Goal: Task Accomplishment & Management: Use online tool/utility

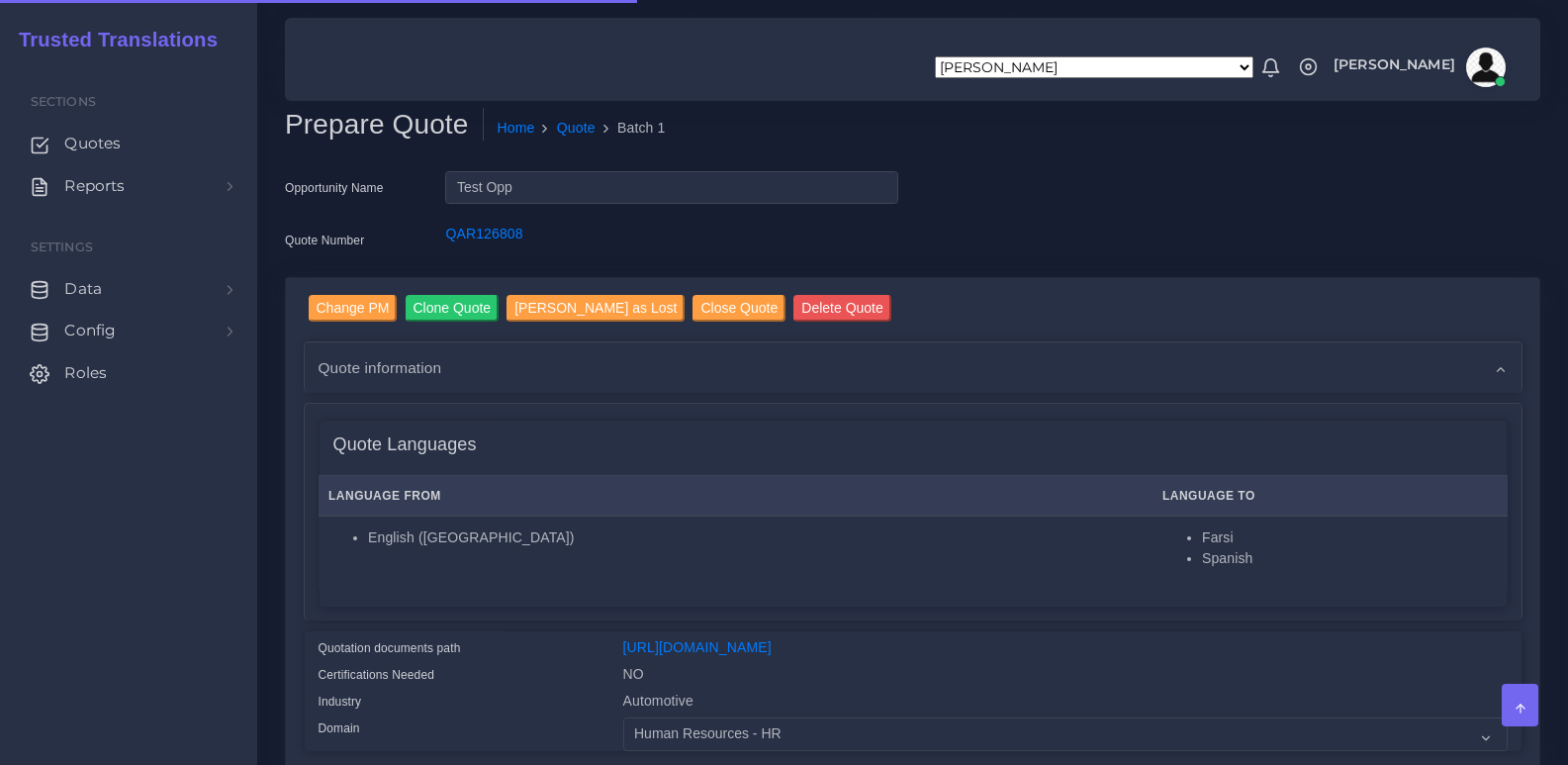
select select "Human Resources - HR"
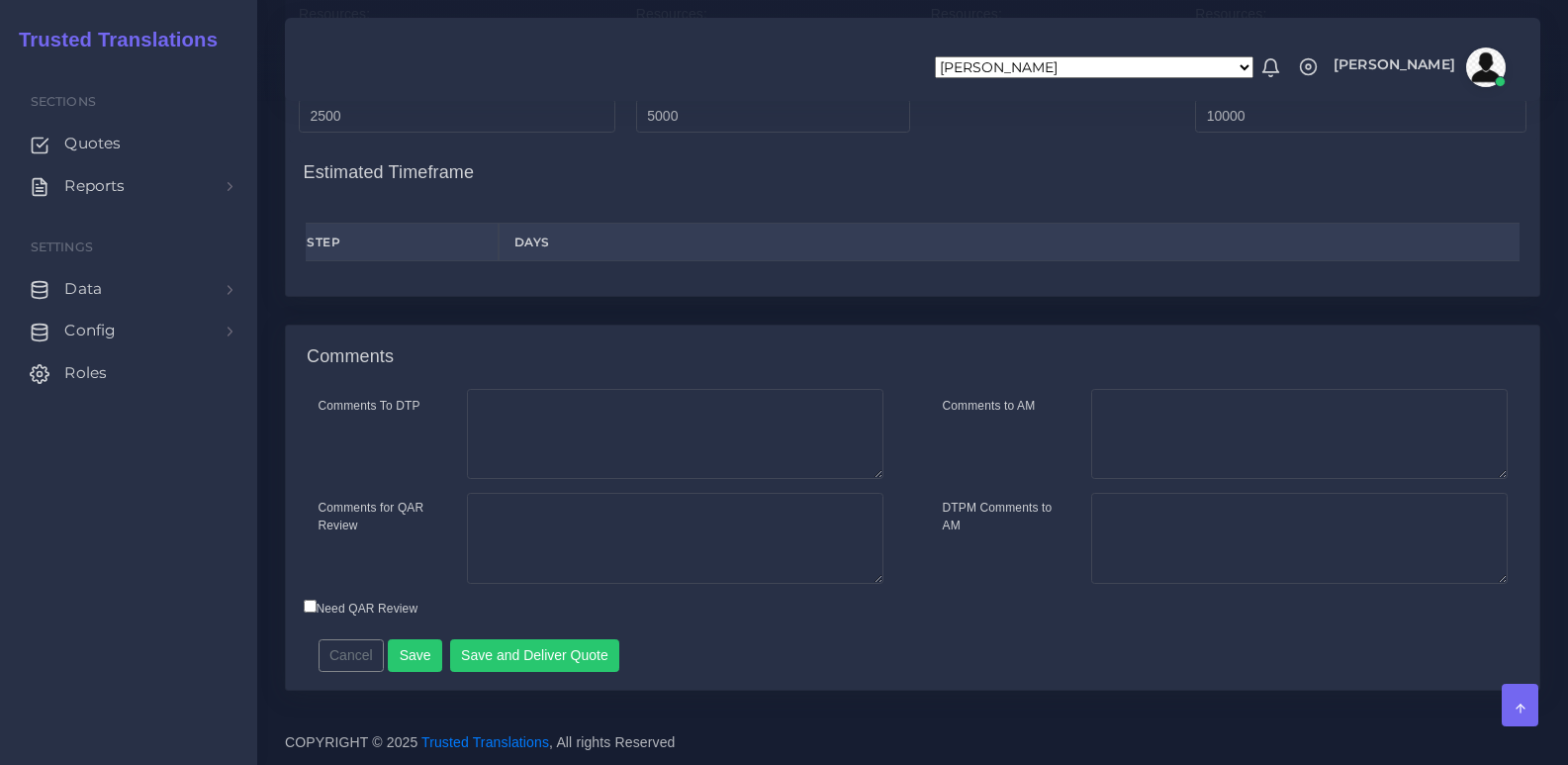
scroll to position [2371, 0]
click at [587, 664] on button "Save and Deliver Quote" at bounding box center [534, 656] width 170 height 34
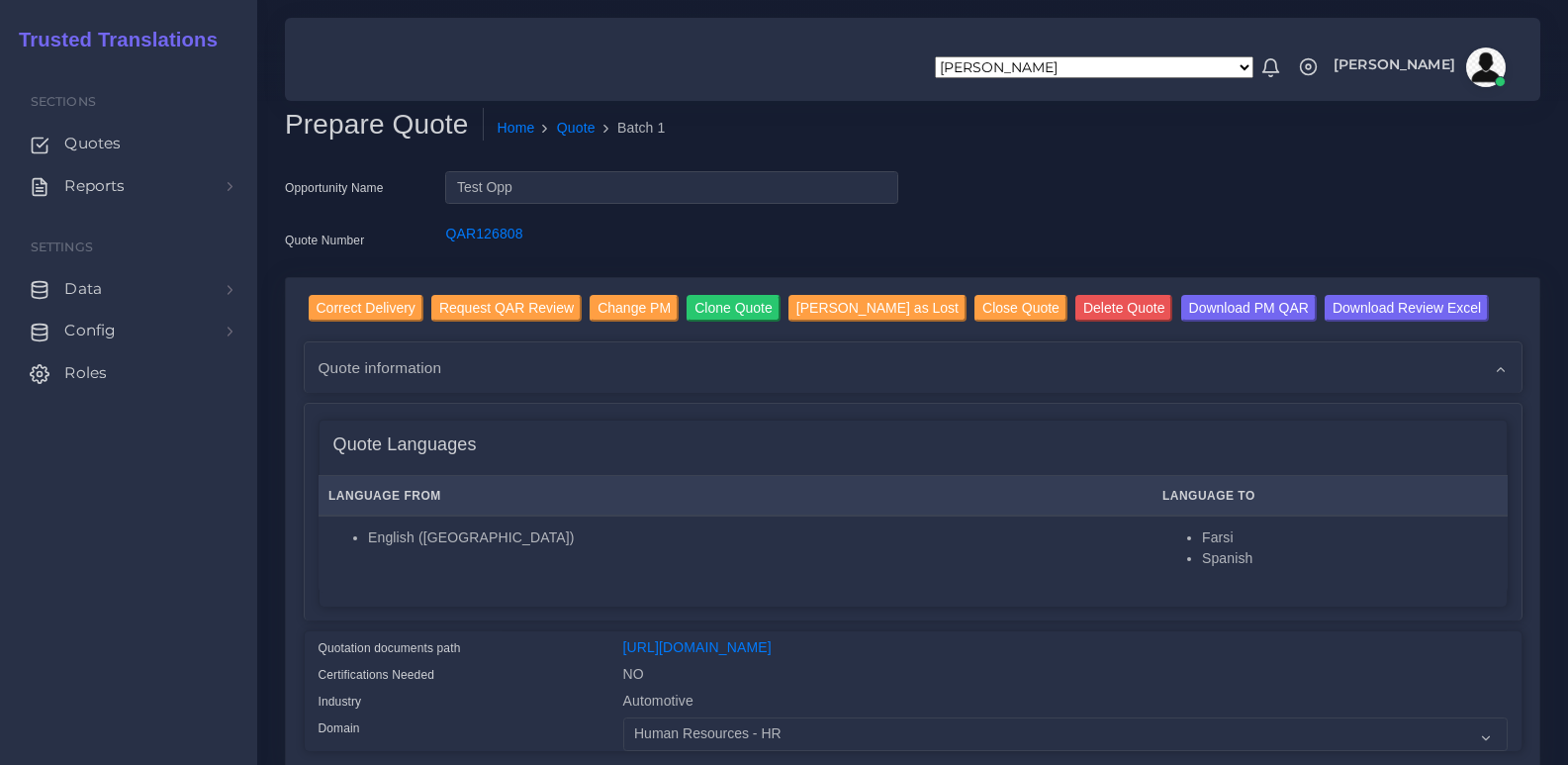
click at [850, 95] on nav "Aldana Resuche Alejandro Zuluaga Ana Romero Ana Whitby PM Anabella Garcia Anais…" at bounding box center [913, 60] width 1255 height 83
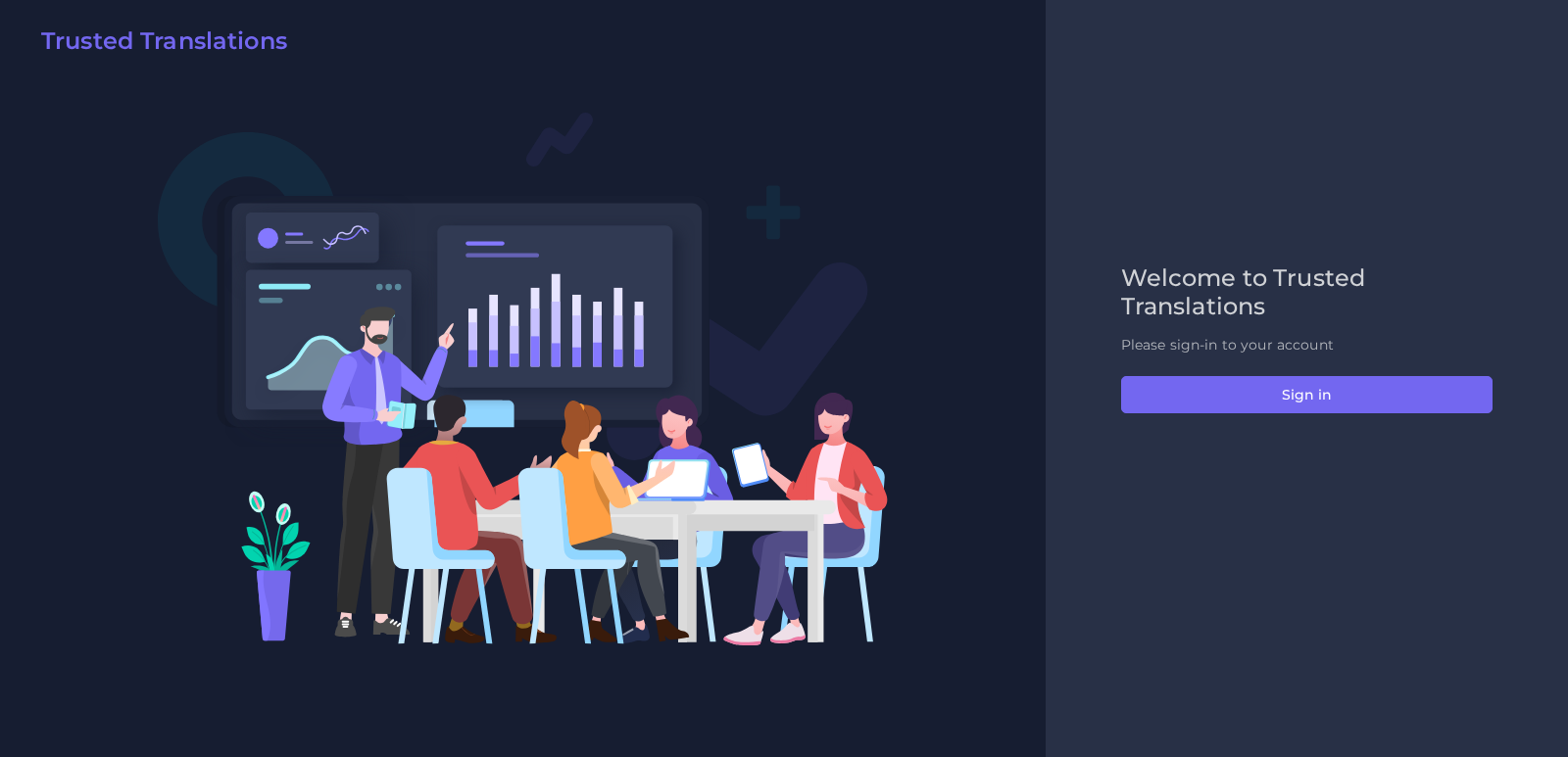
click at [1230, 567] on div "Welcome to Trusted Translations Please sign-in to your account Sign in" at bounding box center [1306, 378] width 522 height 757
click at [1190, 289] on h2 "Welcome to Trusted Translations" at bounding box center [1307, 293] width 372 height 57
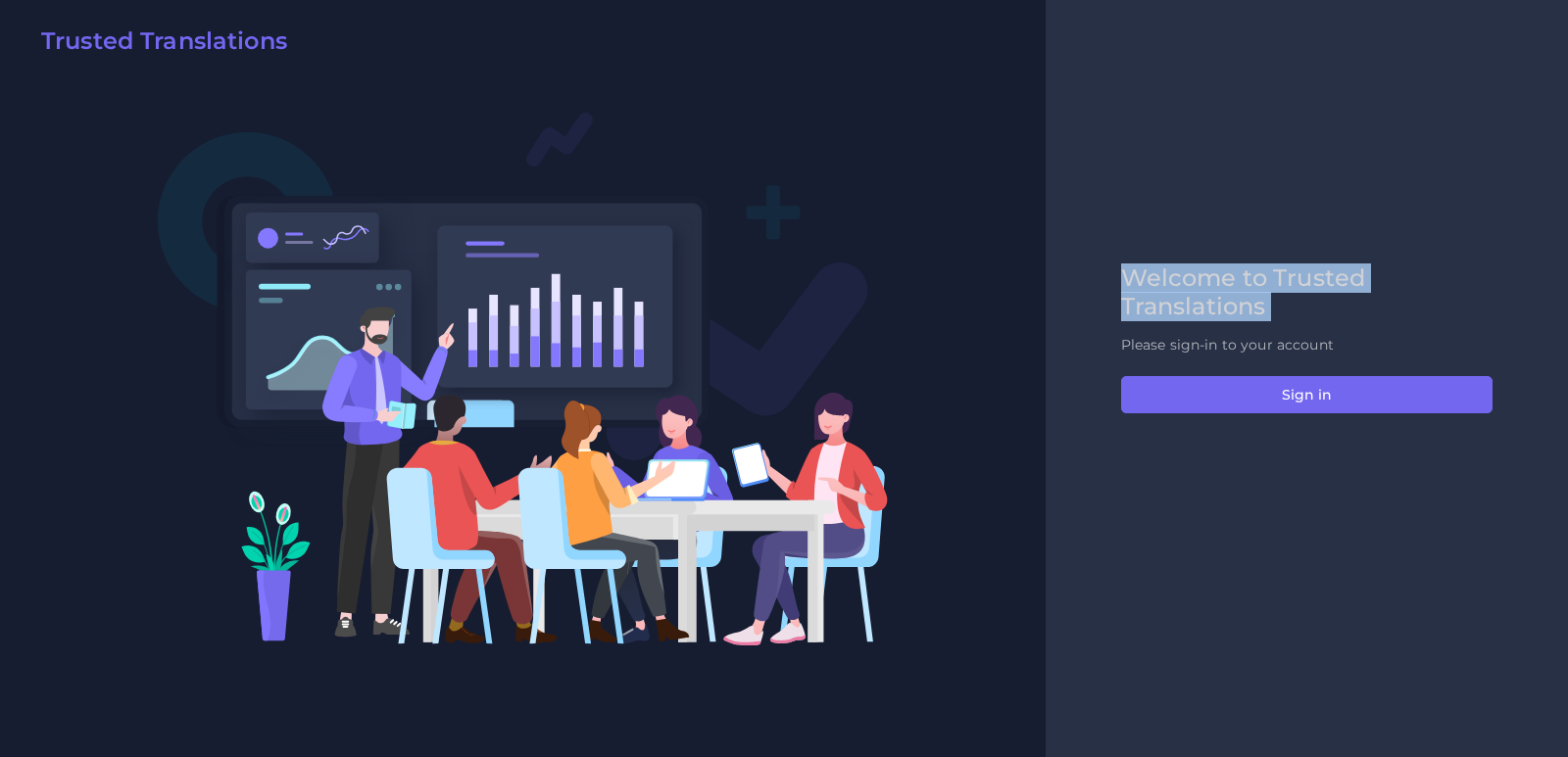
click at [1293, 201] on div "Welcome to Trusted Translations Please sign-in to your account Sign in" at bounding box center [1306, 378] width 522 height 757
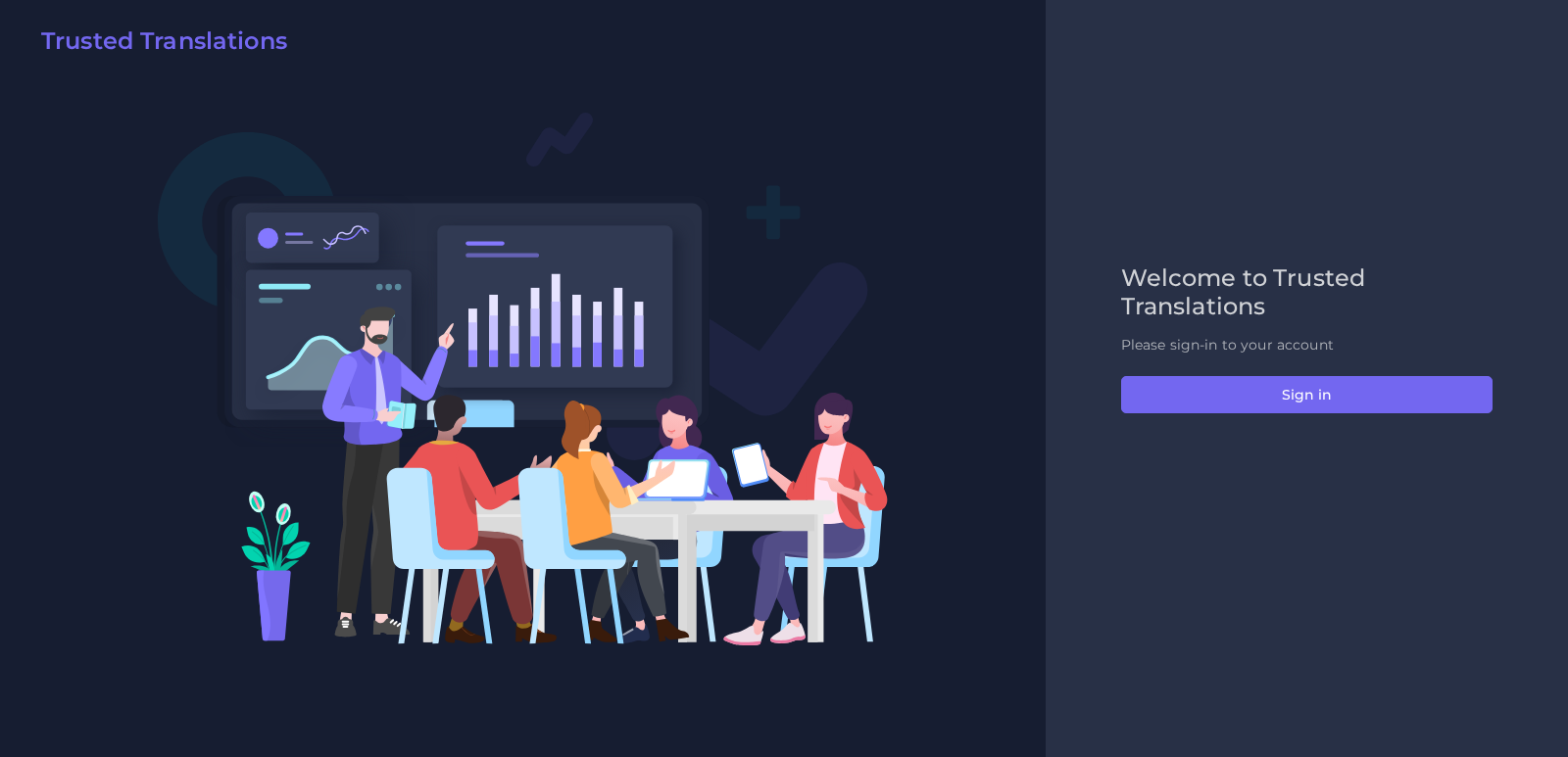
click at [1297, 326] on div "Welcome to Trusted Translations Please sign-in to your account Sign in" at bounding box center [1306, 378] width 412 height 228
click at [1297, 310] on h2 "Welcome to Trusted Translations" at bounding box center [1307, 293] width 372 height 57
click at [1227, 309] on h2 "Welcome to Trusted Translations" at bounding box center [1307, 293] width 372 height 57
click at [1228, 305] on h2 "Welcome to Trusted Translations" at bounding box center [1307, 293] width 372 height 57
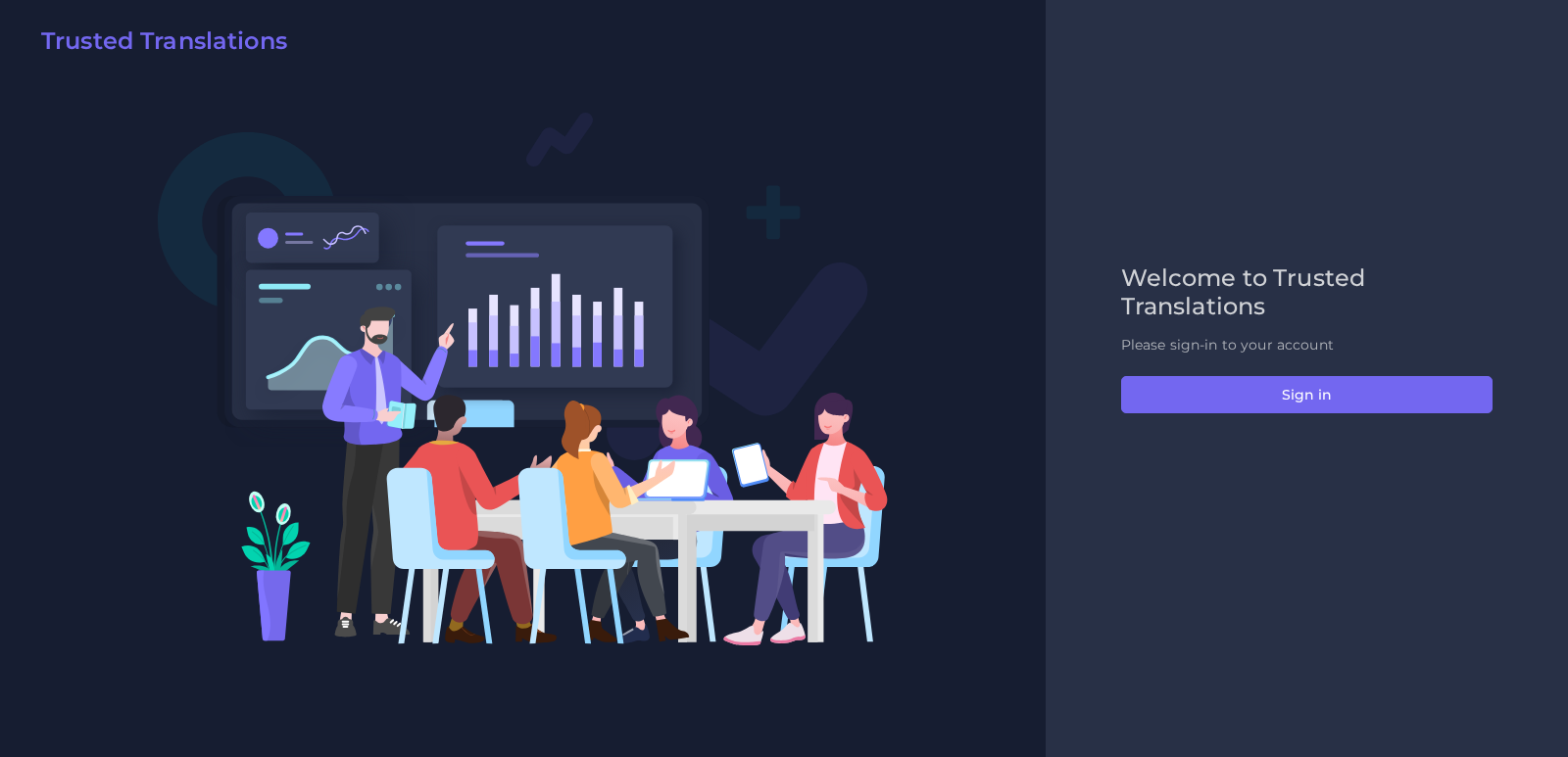
click at [1121, 188] on div "Welcome to Trusted Translations Please sign-in to your account Sign in" at bounding box center [1306, 378] width 522 height 757
click at [1202, 225] on div "Welcome to Trusted Translations Please sign-in to your account Sign in" at bounding box center [1306, 378] width 522 height 757
click at [1202, 224] on div "Welcome to Trusted Translations Please sign-in to your account Sign in" at bounding box center [1306, 378] width 522 height 757
click at [1220, 160] on div "Welcome to Trusted Translations Please sign-in to your account Sign in" at bounding box center [1306, 378] width 522 height 757
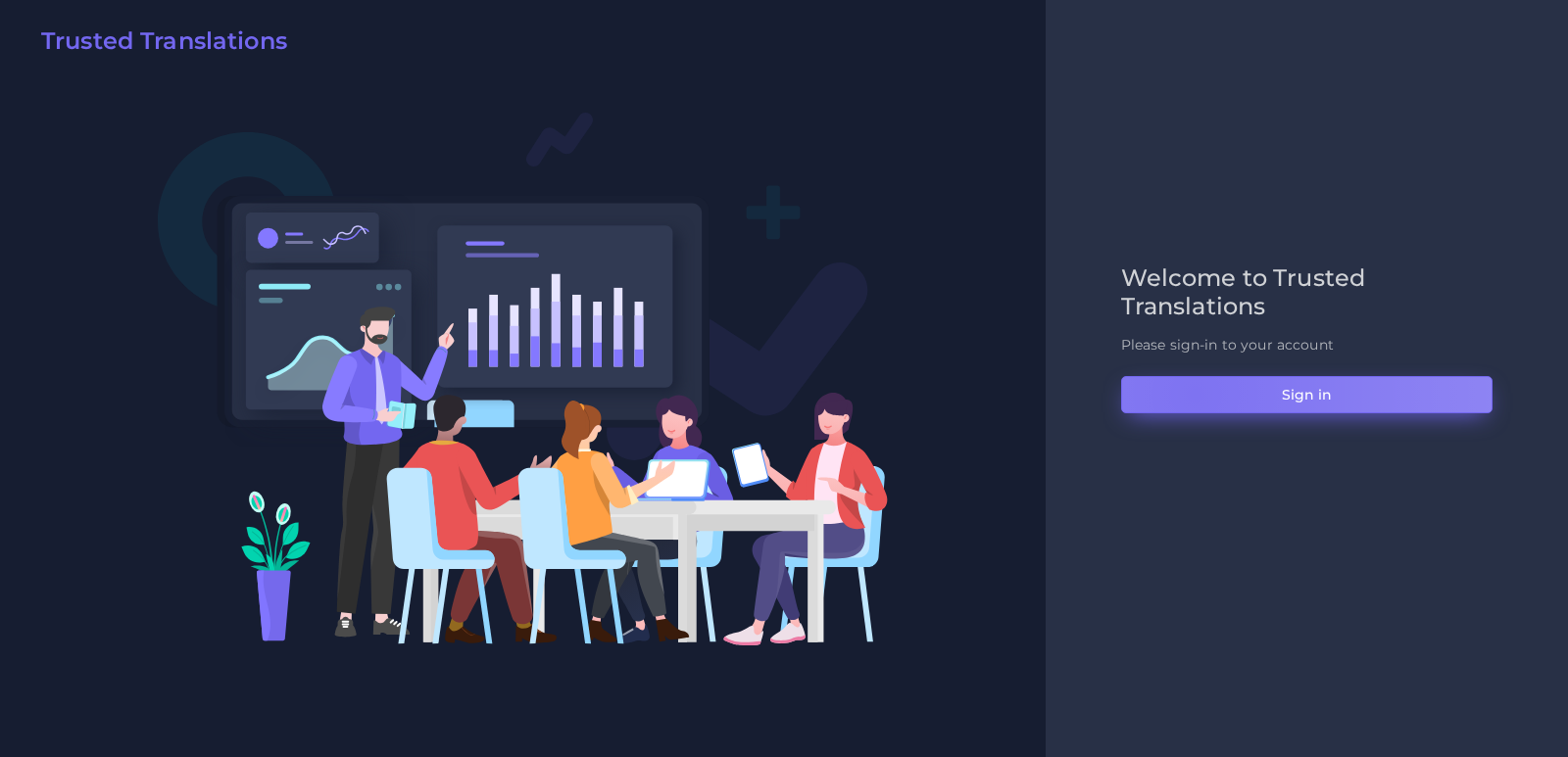
click at [1194, 393] on button "Sign in" at bounding box center [1307, 394] width 372 height 37
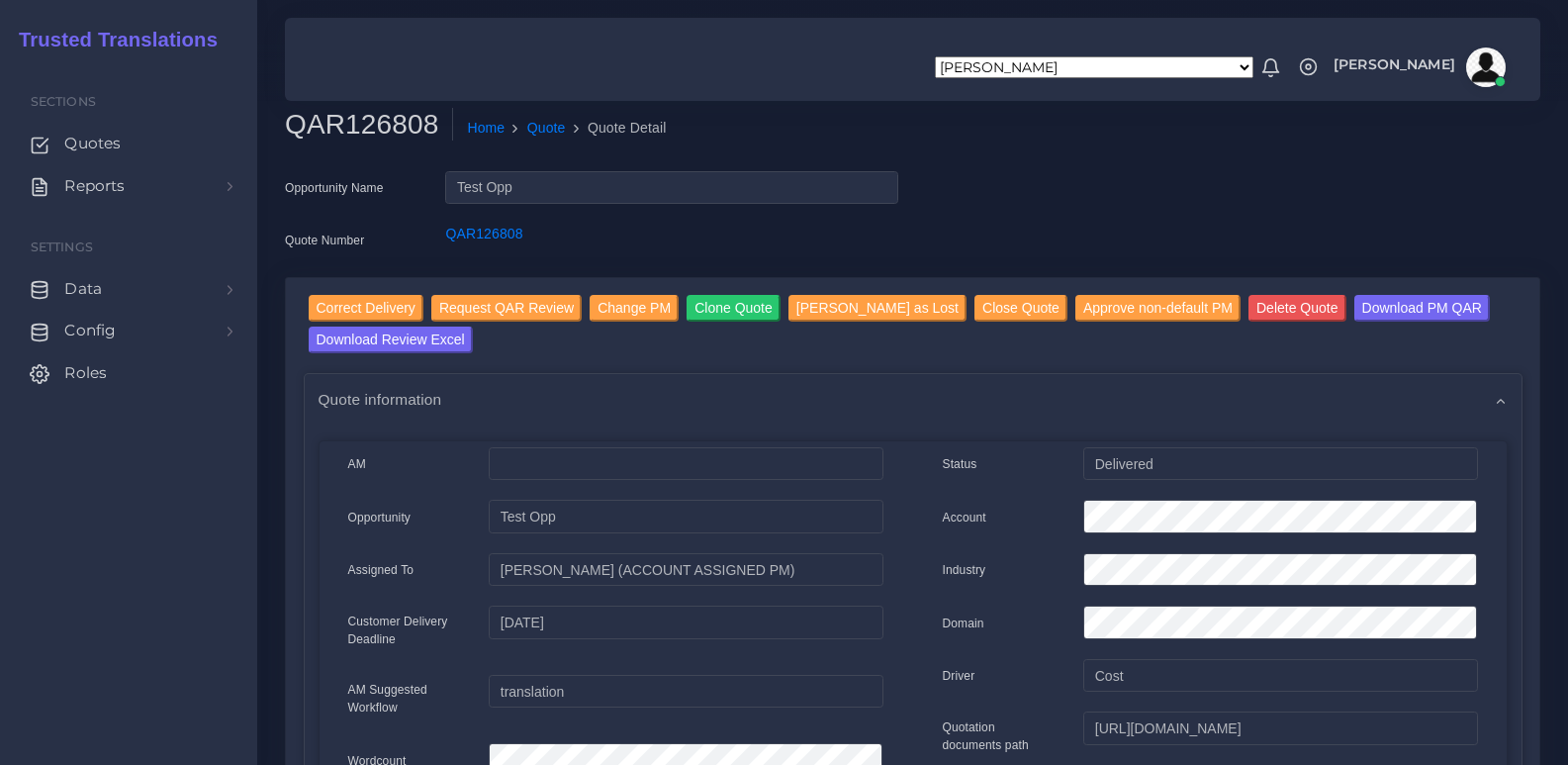
click at [972, 217] on div "Opportunity Name Test Opp Quote Number QAR126808" at bounding box center [913, 224] width 1285 height 106
click at [1087, 154] on div "QAR126808 Home Quote Quote Detail" at bounding box center [752, 136] width 963 height 56
click at [360, 301] on input "Correct Delivery" at bounding box center [366, 308] width 115 height 27
click at [1121, 202] on div "Opportunity Name Test Opp Quote Number QAR126808" at bounding box center [913, 224] width 1285 height 106
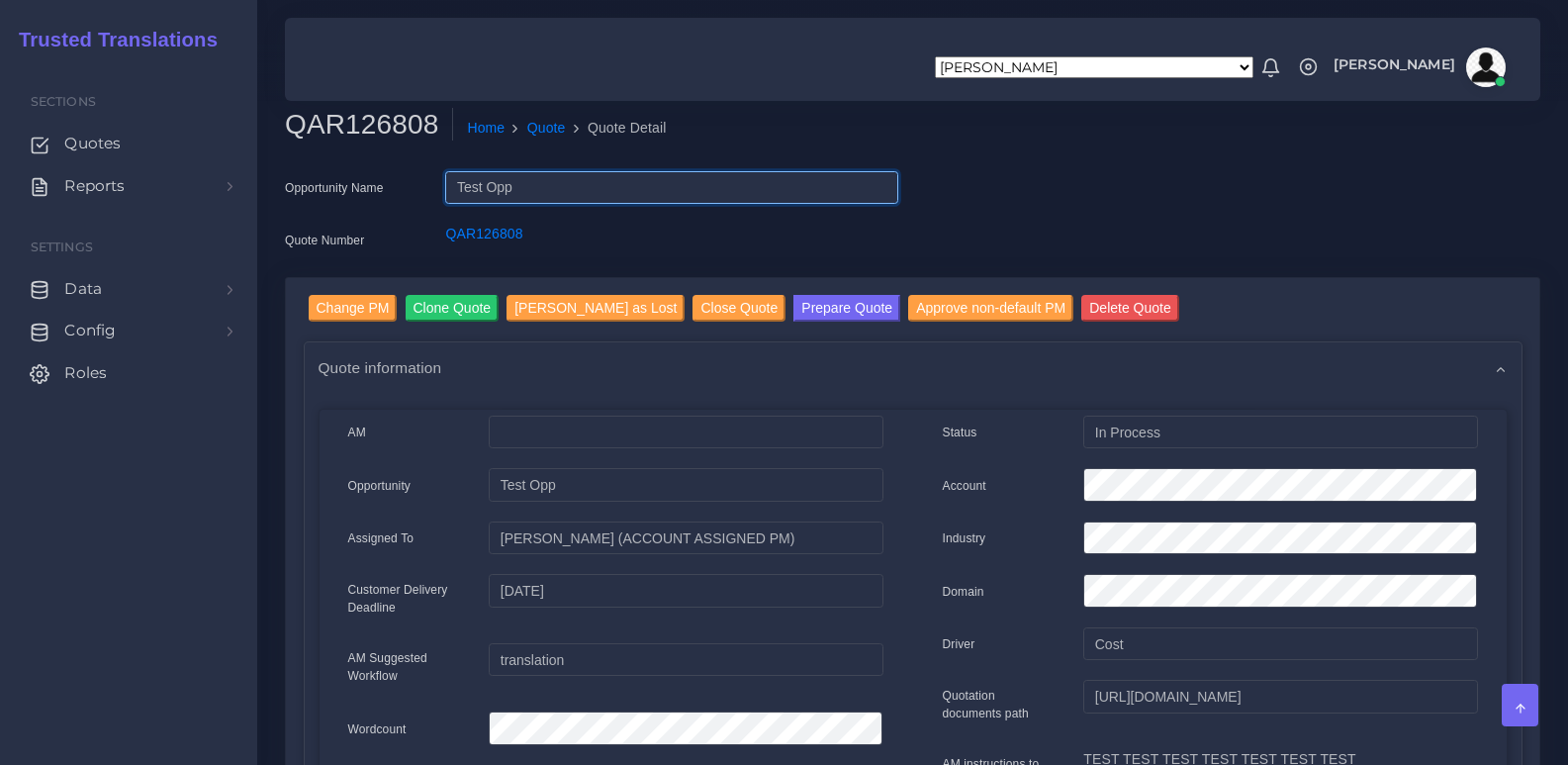
click at [833, 182] on input "Test Opp" at bounding box center [670, 188] width 452 height 34
click at [1167, 199] on div "Opportunity Name Test Opp Quote Number QAR126808" at bounding box center [913, 224] width 1285 height 106
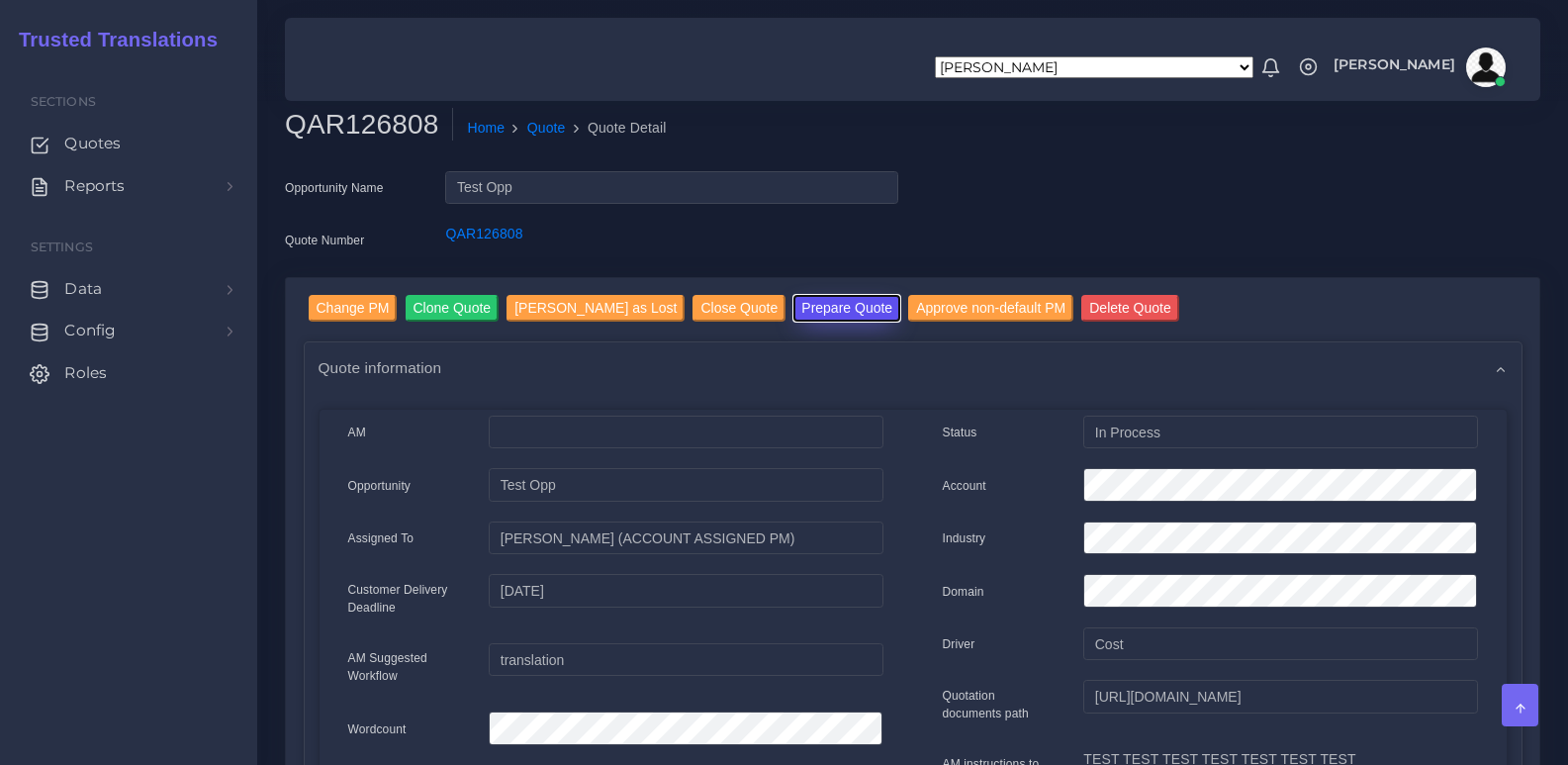
click at [805, 299] on button "Prepare Quote" at bounding box center [847, 308] width 107 height 27
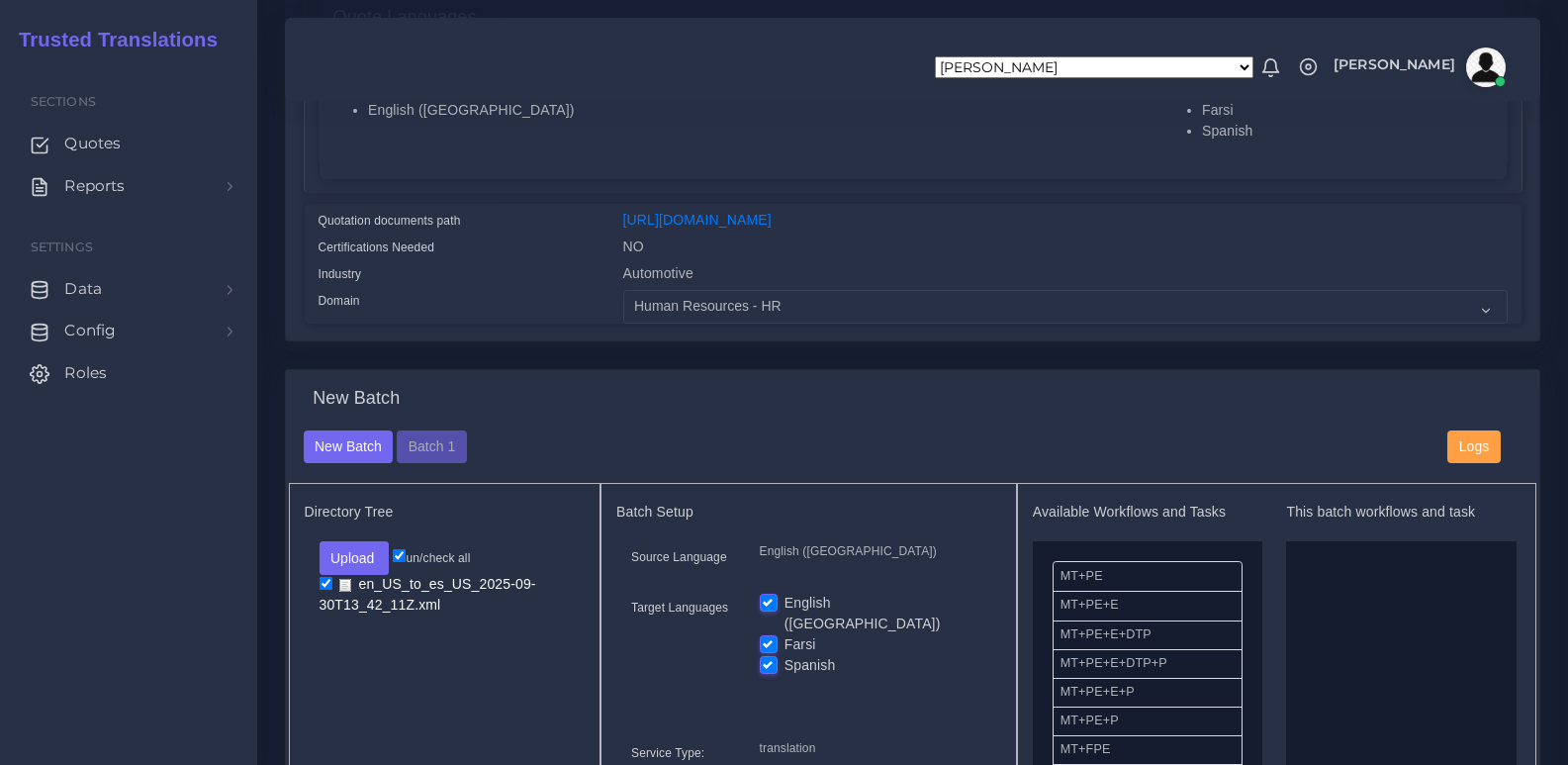
scroll to position [594, 0]
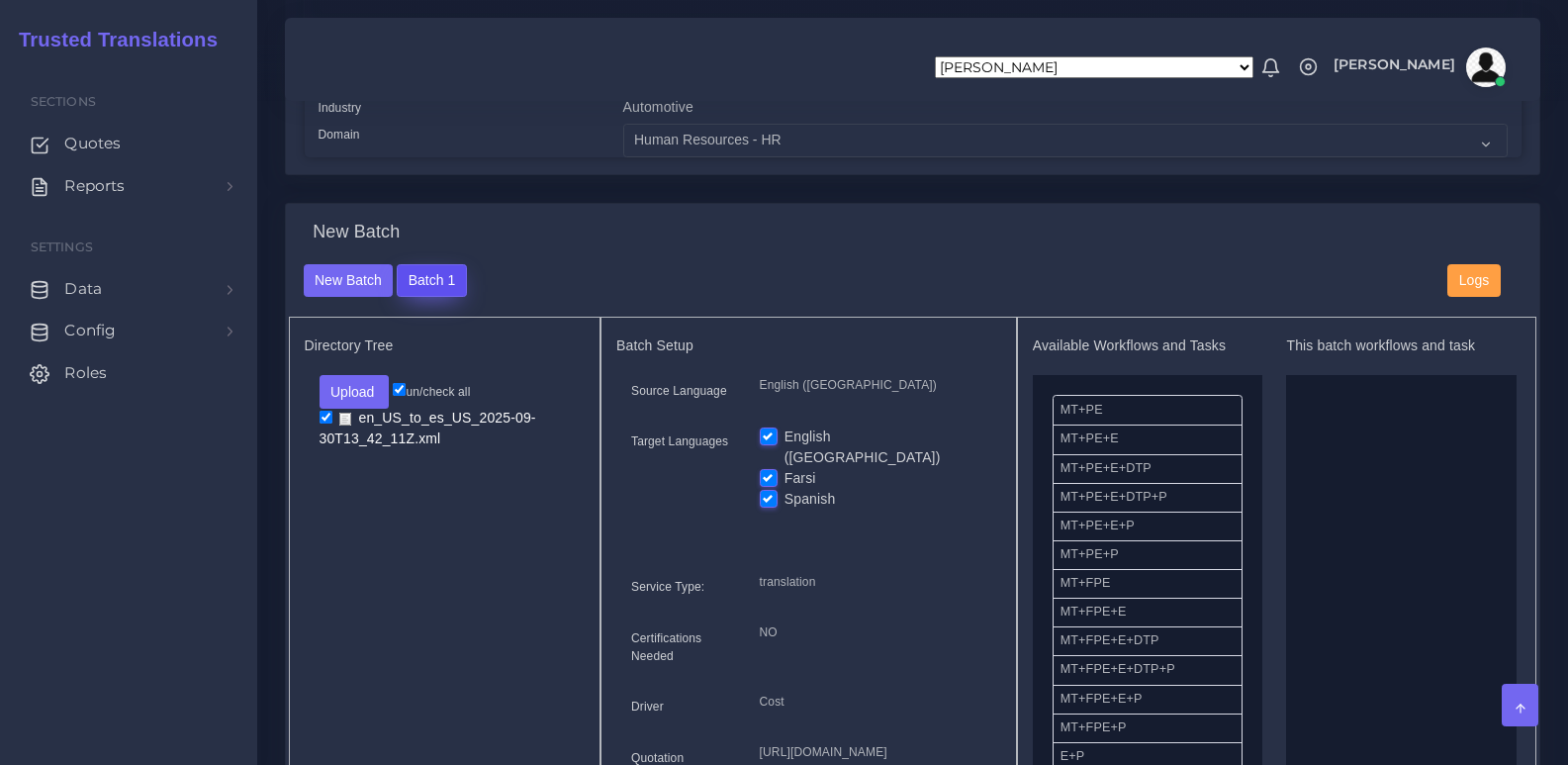
click at [440, 292] on button "Batch 1" at bounding box center [431, 281] width 70 height 34
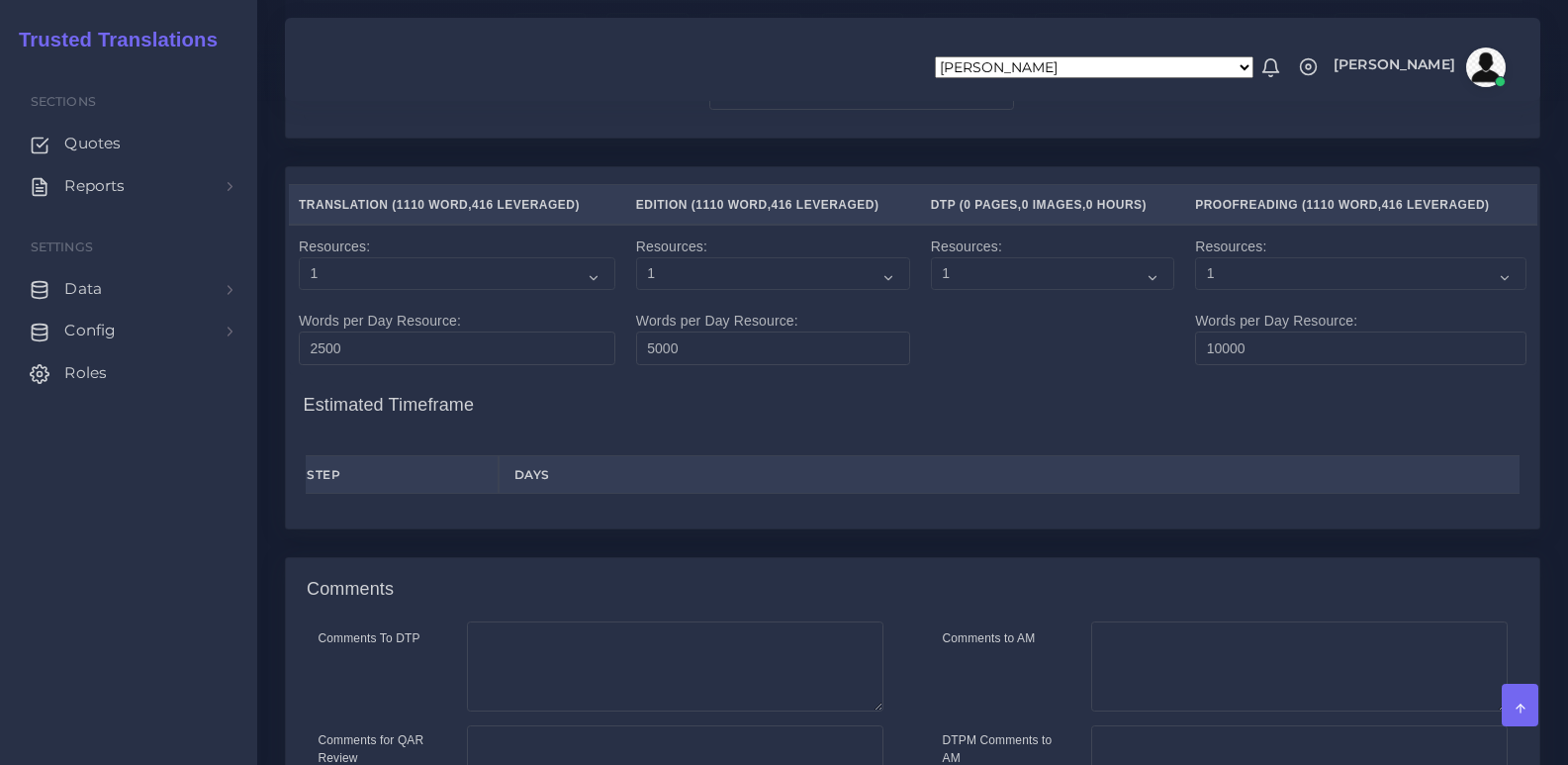
scroll to position [2371, 0]
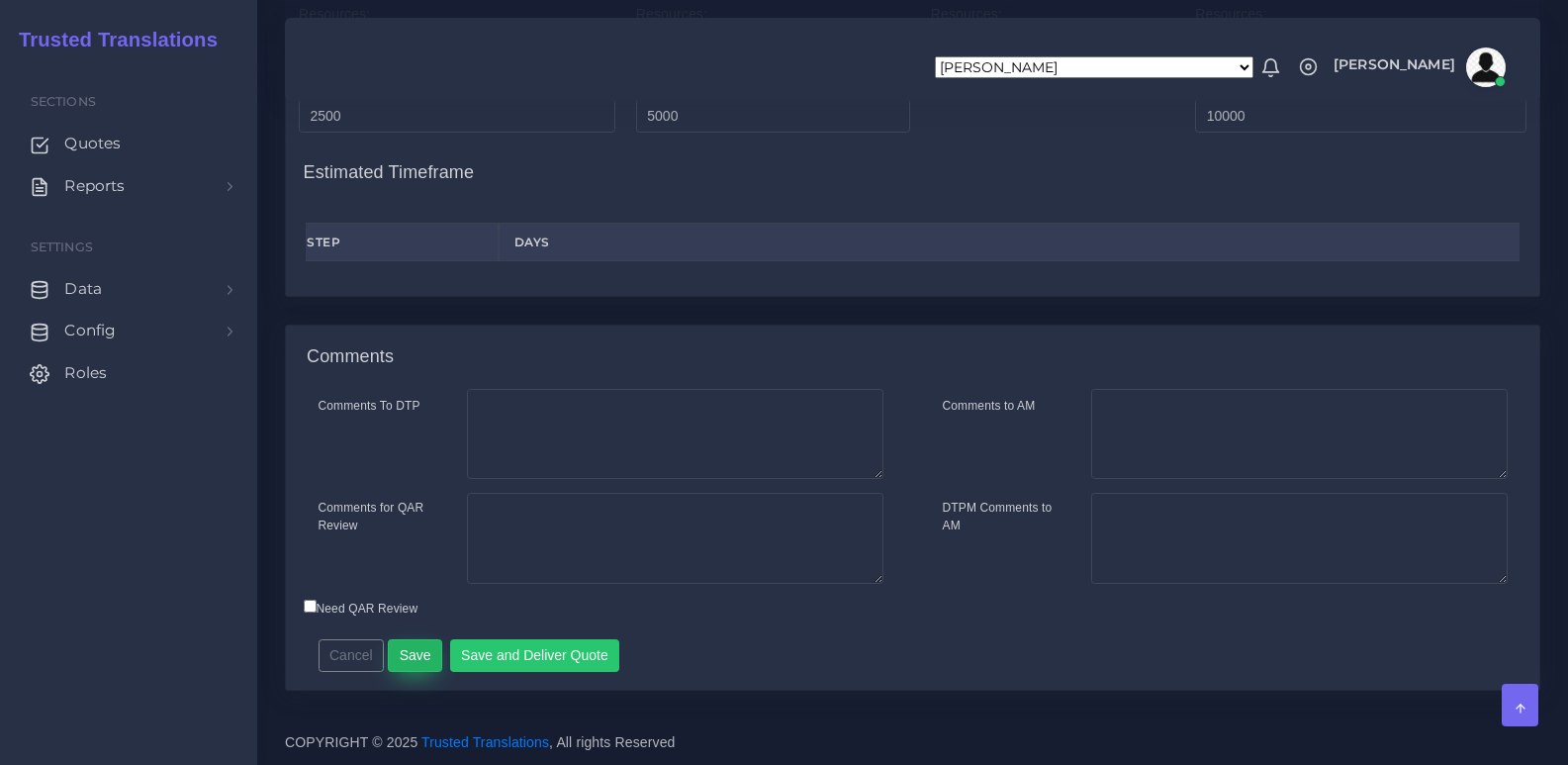
click at [417, 655] on button "Save" at bounding box center [414, 656] width 55 height 34
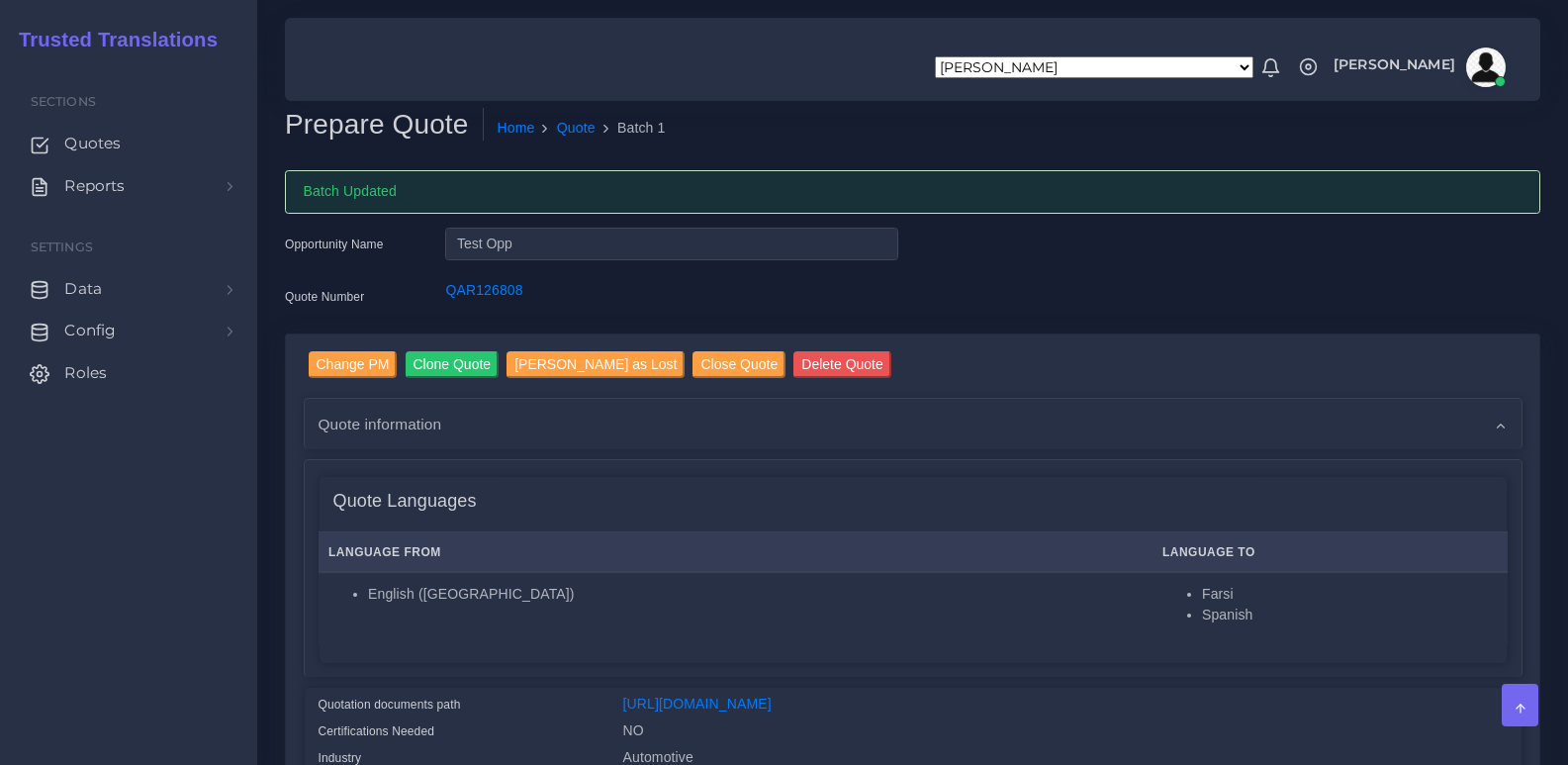
click at [1101, 286] on div "Opportunity Name Test Opp Quote Number QAR126808" at bounding box center [913, 280] width 1285 height 106
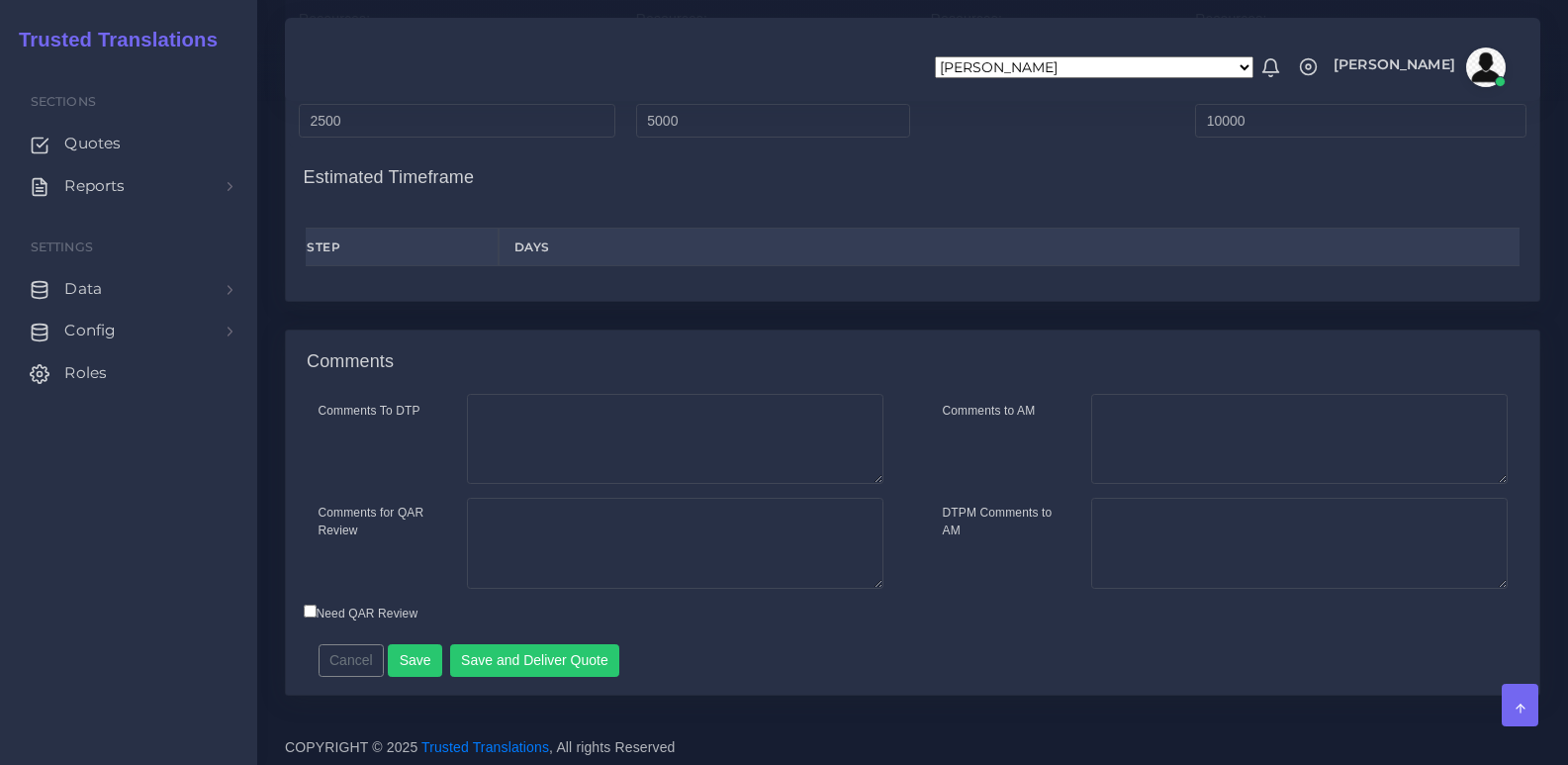
scroll to position [2426, 0]
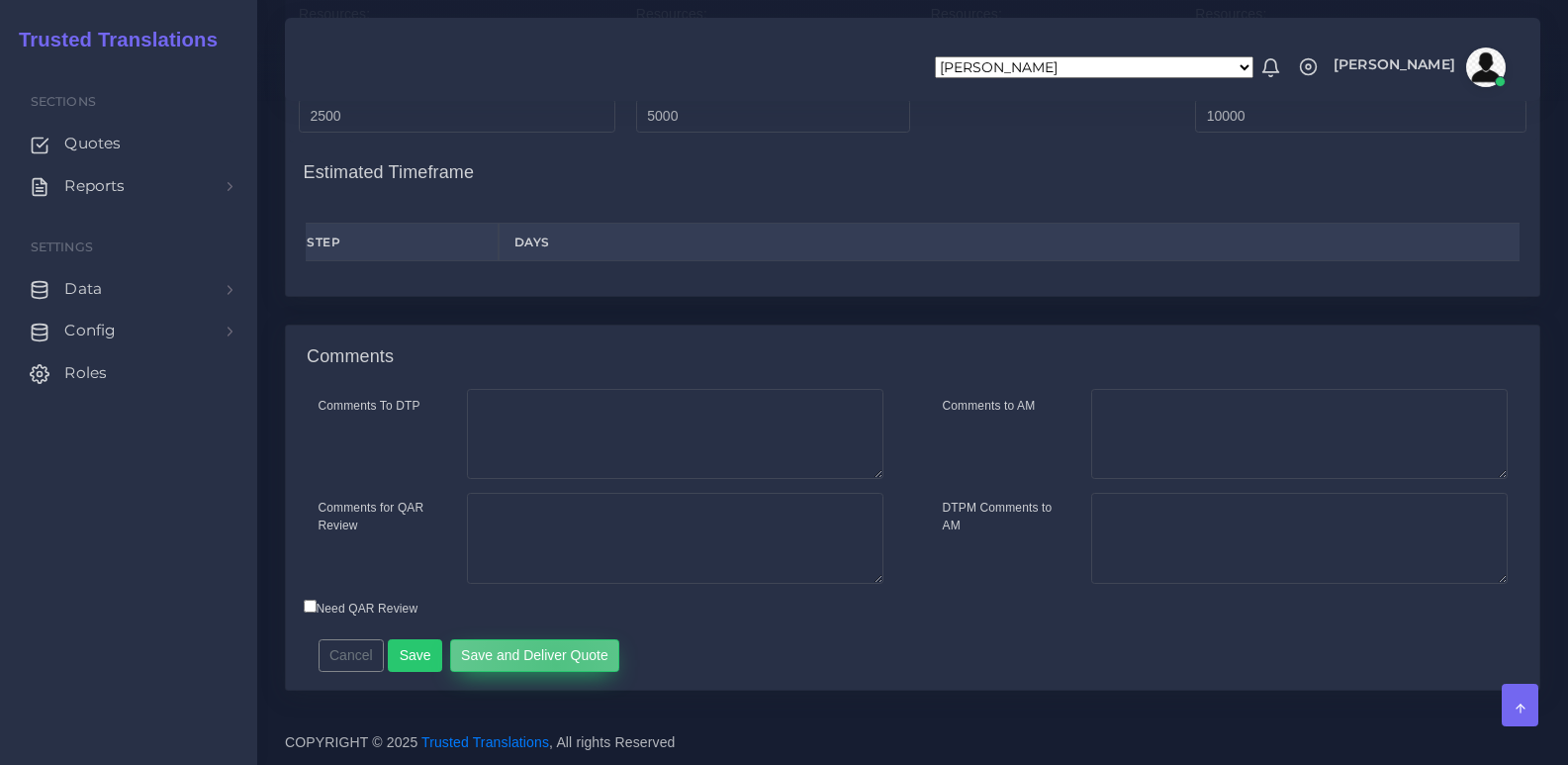
click at [549, 664] on button "Save and Deliver Quote" at bounding box center [534, 656] width 170 height 34
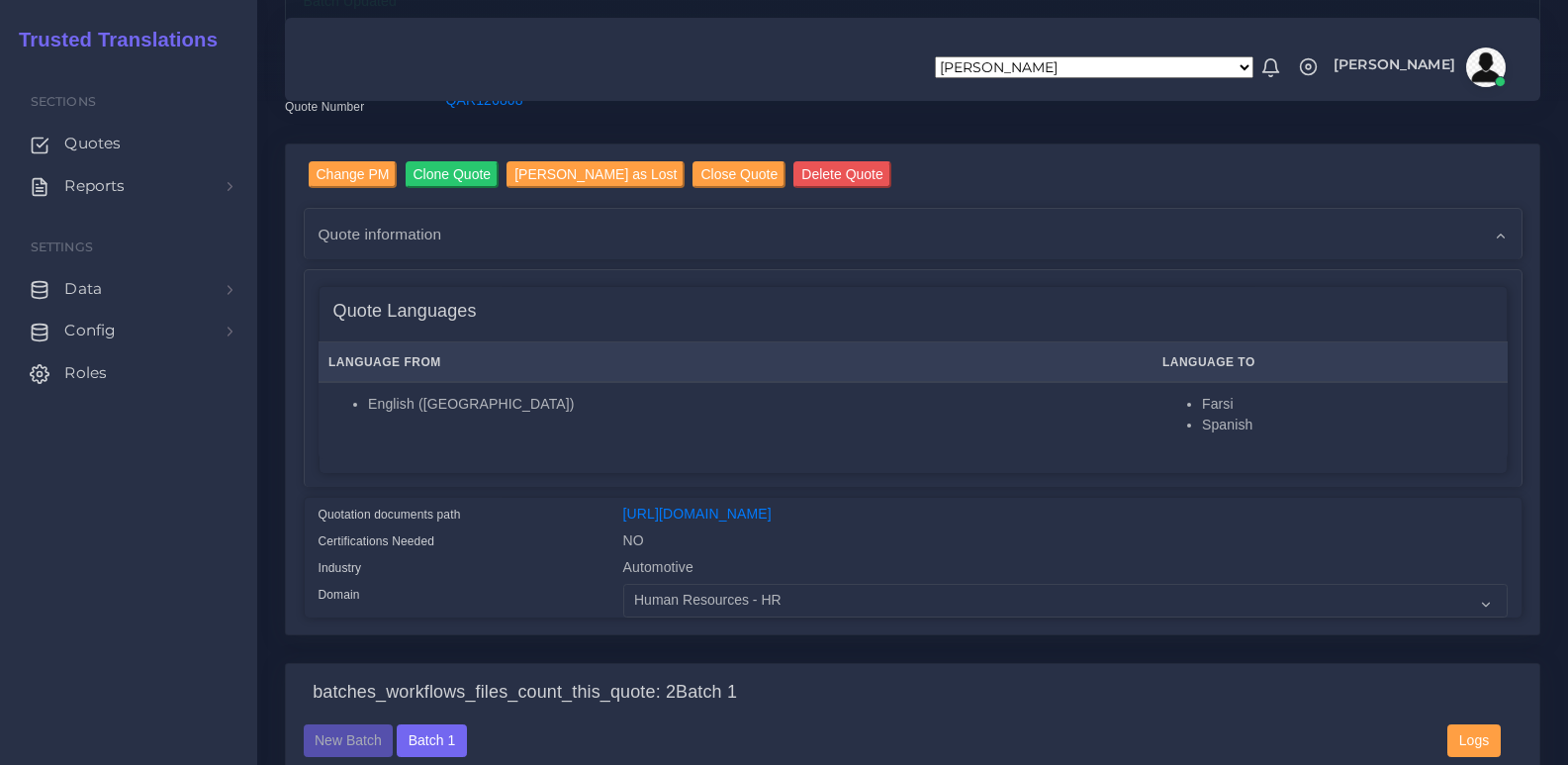
scroll to position [0, 0]
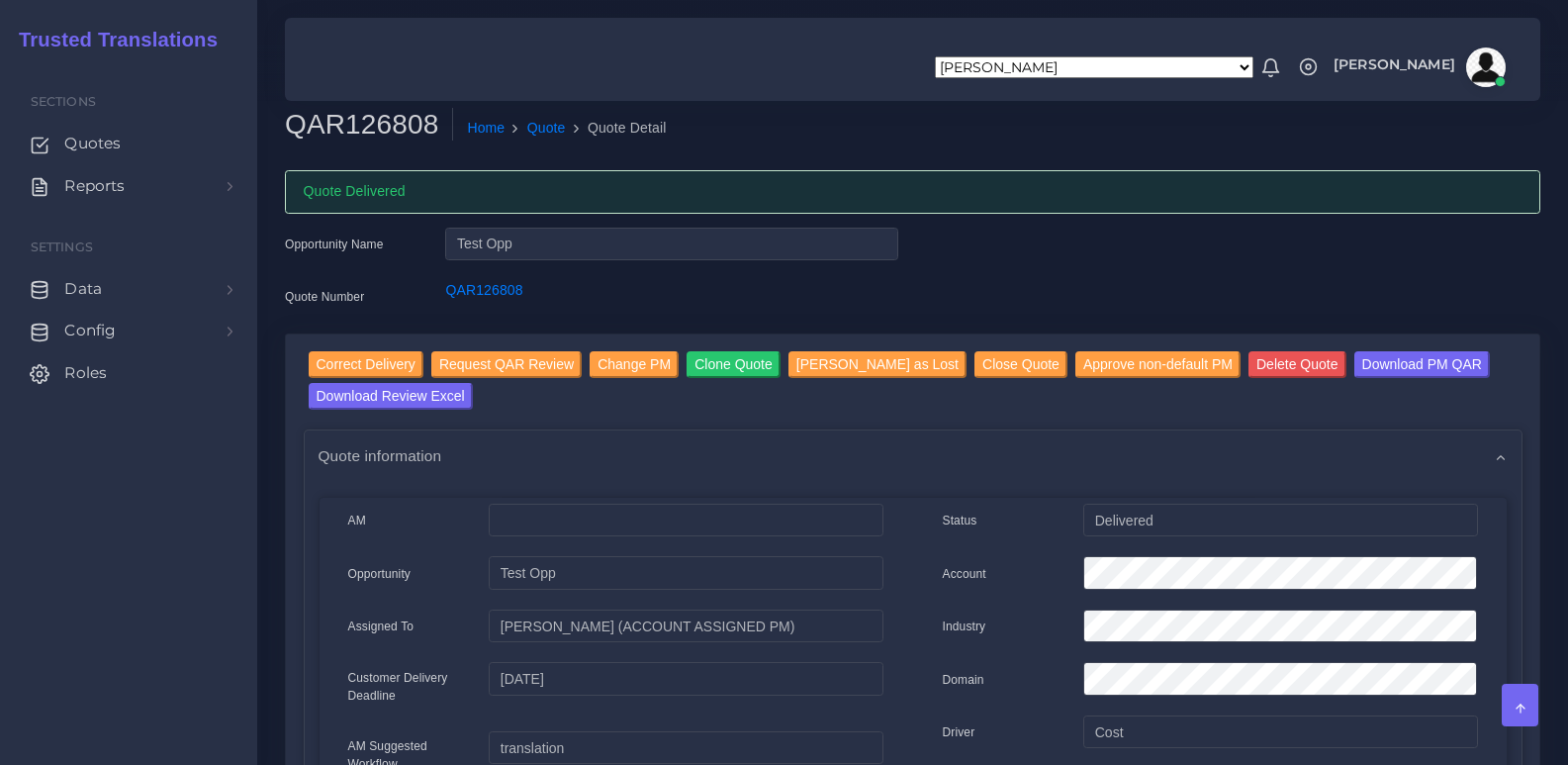
click at [345, 124] on h2 "QAR126808" at bounding box center [368, 125] width 168 height 34
copy h2 "QAR126808"
click at [1248, 362] on input "Delete Quote" at bounding box center [1297, 365] width 98 height 27
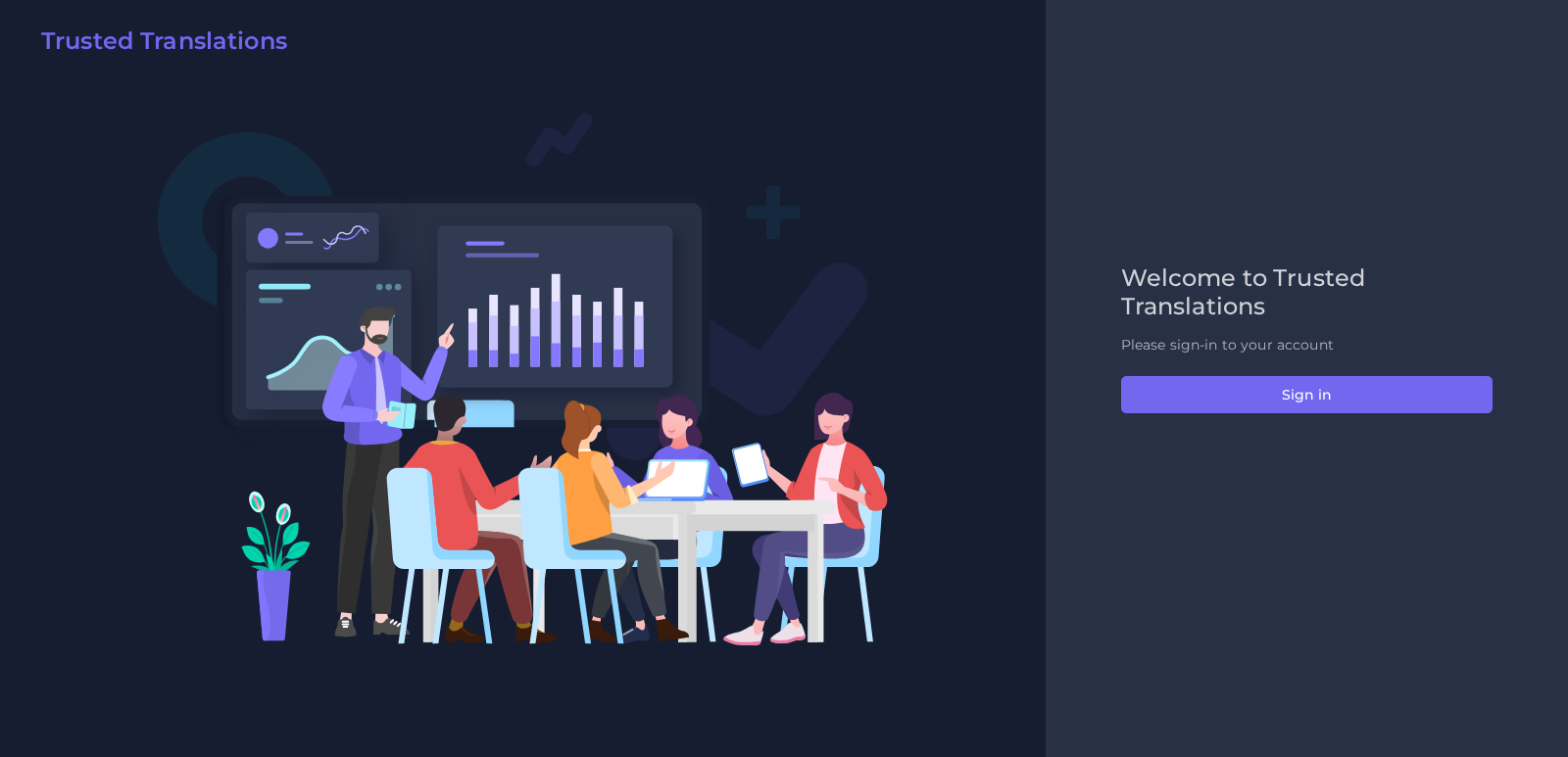
click at [1314, 496] on div "Welcome to Trusted Translations Please sign-in to your account Sign in" at bounding box center [1306, 378] width 522 height 757
click at [1300, 494] on div "Welcome to Trusted Translations Please sign-in to your account Sign in" at bounding box center [1306, 378] width 522 height 757
click at [1295, 488] on div "Welcome to Trusted Translations Please sign-in to your account Sign in" at bounding box center [1306, 378] width 412 height 228
click at [1345, 244] on div "Welcome to Trusted Translations Please sign-in to your account Sign in" at bounding box center [1306, 378] width 522 height 757
click at [1233, 553] on div "Welcome to Trusted Translations Please sign-in to your account Sign in" at bounding box center [1306, 378] width 522 height 757
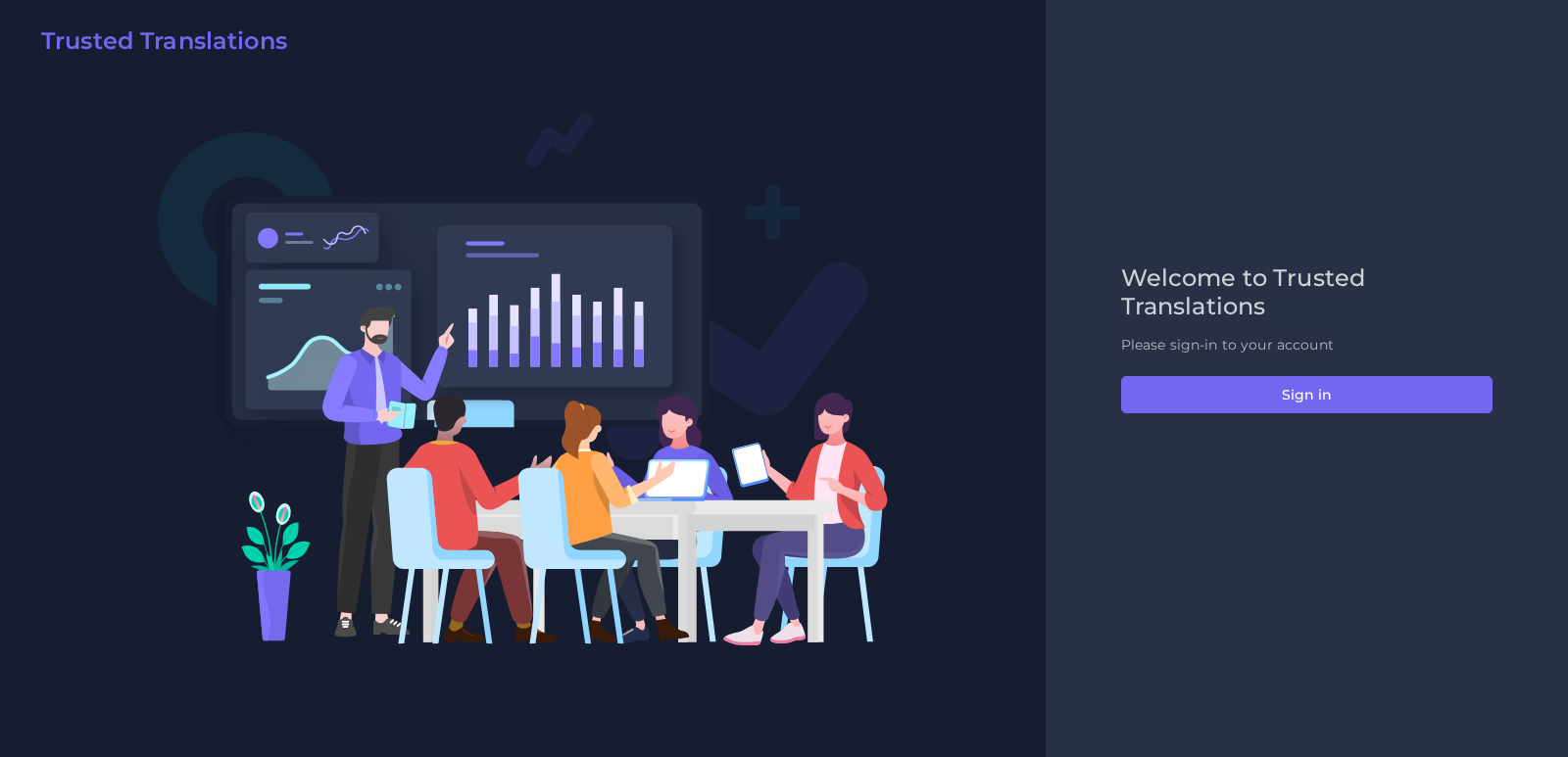
click at [1305, 526] on div "Welcome to Trusted Translations Please sign-in to your account Sign in" at bounding box center [1306, 378] width 522 height 757
click at [1156, 486] on div "Welcome to Trusted Translations Please sign-in to your account Sign in" at bounding box center [1306, 378] width 412 height 228
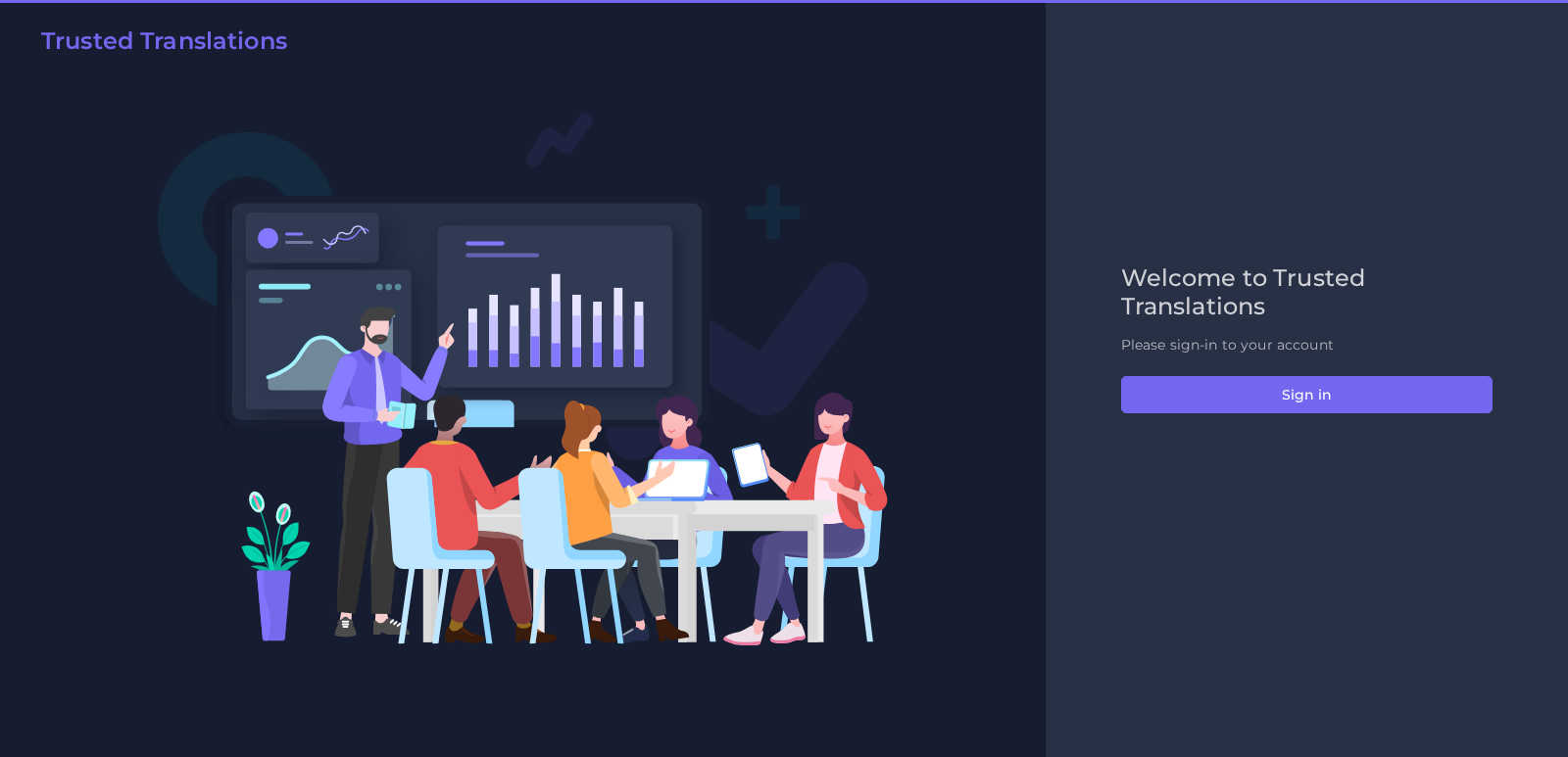
click at [1228, 560] on div "Welcome to Trusted Translations Please sign-in to your account Sign in" at bounding box center [1306, 378] width 522 height 757
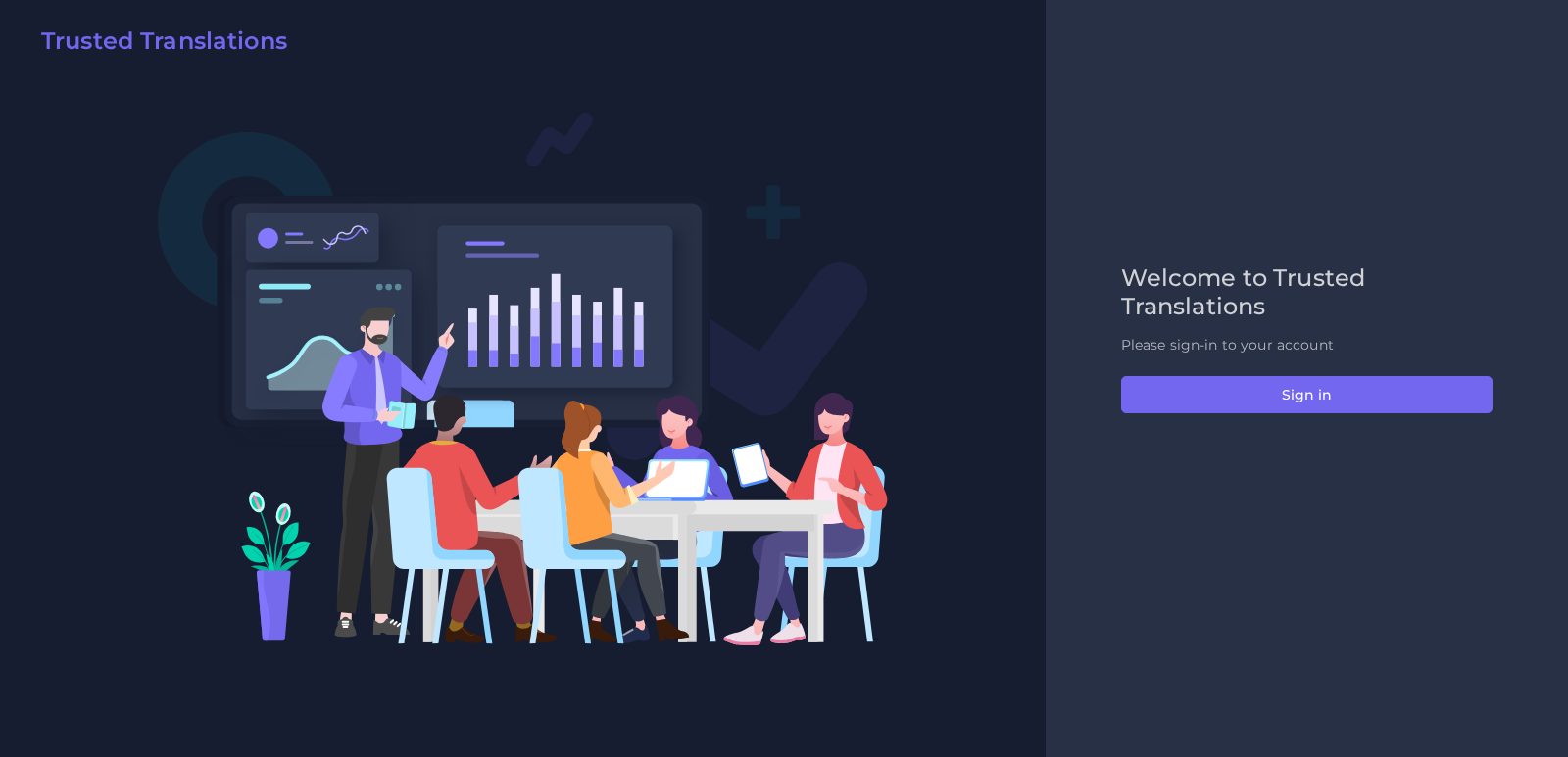
click at [1141, 201] on div "Welcome to Trusted Translations Please sign-in to your account Sign in" at bounding box center [1306, 378] width 522 height 757
click at [1186, 148] on div "Welcome to Trusted Translations Please sign-in to your account Sign in" at bounding box center [1306, 378] width 522 height 757
click at [1146, 494] on div "Welcome to Trusted Translations Please sign-in to your account Sign in" at bounding box center [1306, 378] width 522 height 757
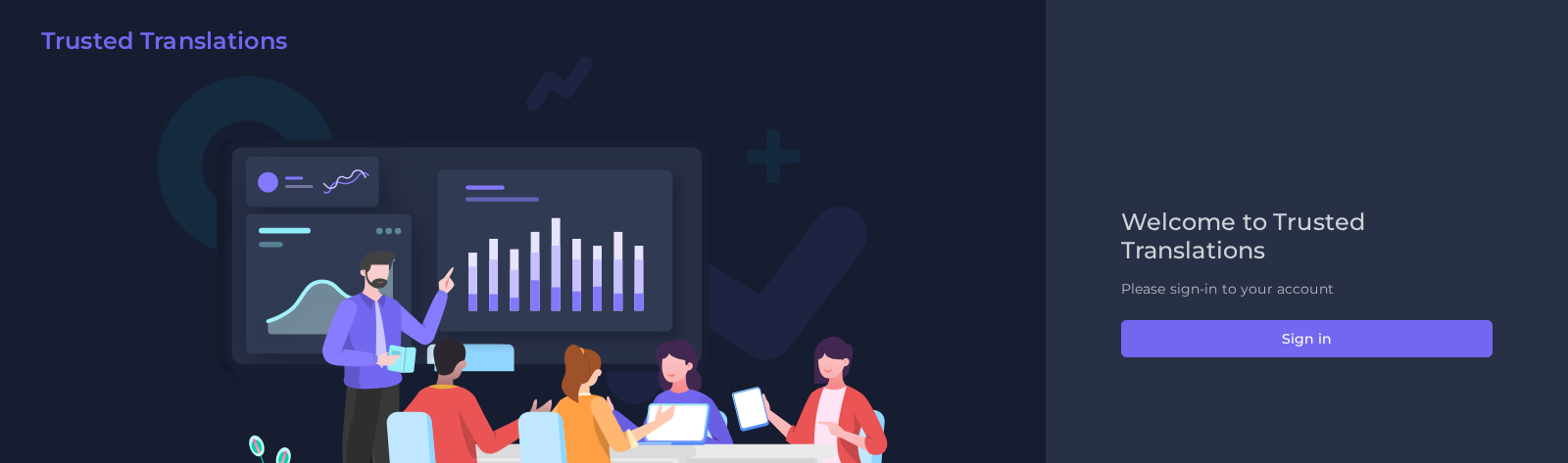
click at [991, 323] on div at bounding box center [522, 322] width 1046 height 645
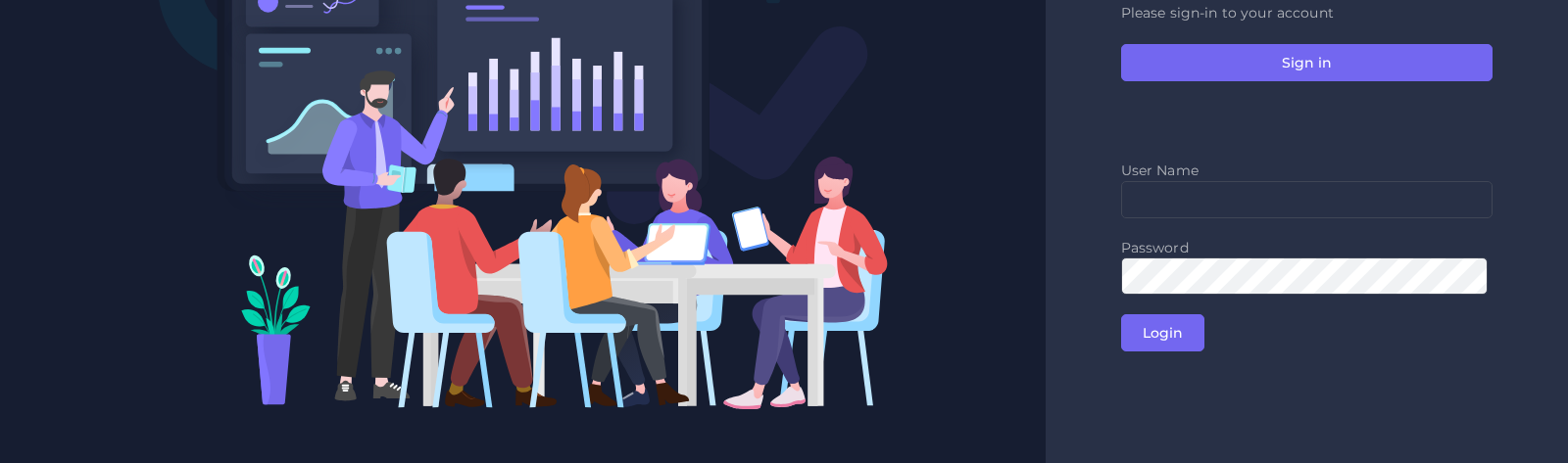
scroll to position [182, 0]
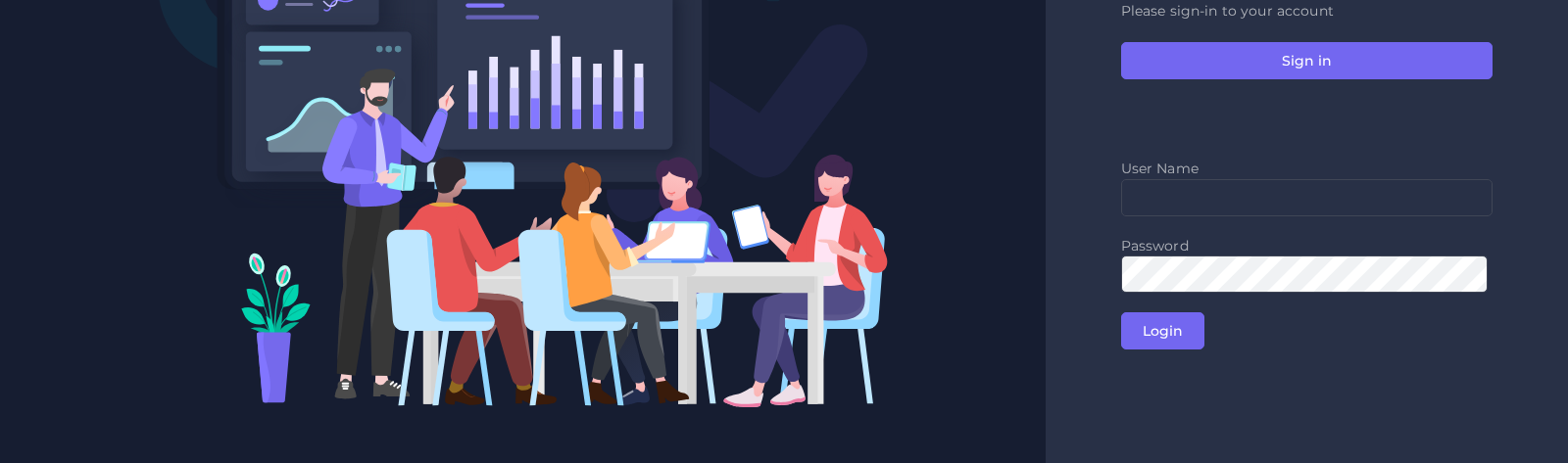
click at [1082, 214] on div "Welcome to Trusted Translations Please sign-in to your account Sign in User Nam…" at bounding box center [1306, 141] width 522 height 645
click at [1221, 191] on input "text" at bounding box center [1307, 198] width 372 height 37
click at [1181, 188] on input "text" at bounding box center [1307, 198] width 372 height 37
type input "salvadorm"
click at [1152, 322] on input "Login" at bounding box center [1163, 331] width 84 height 37
